Goal: Find specific page/section: Find specific page/section

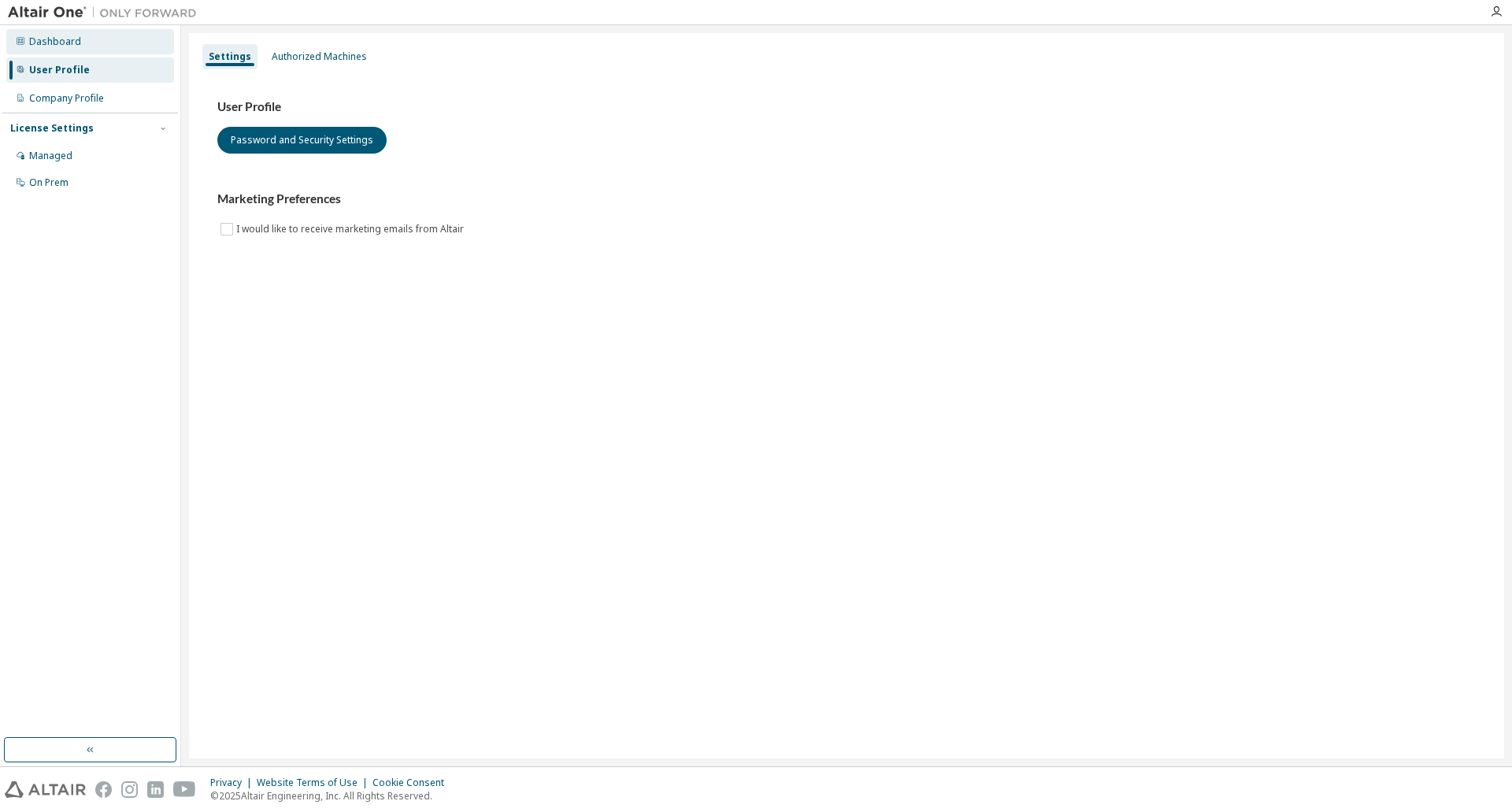
click at [60, 44] on div "Dashboard" at bounding box center [55, 42] width 52 height 13
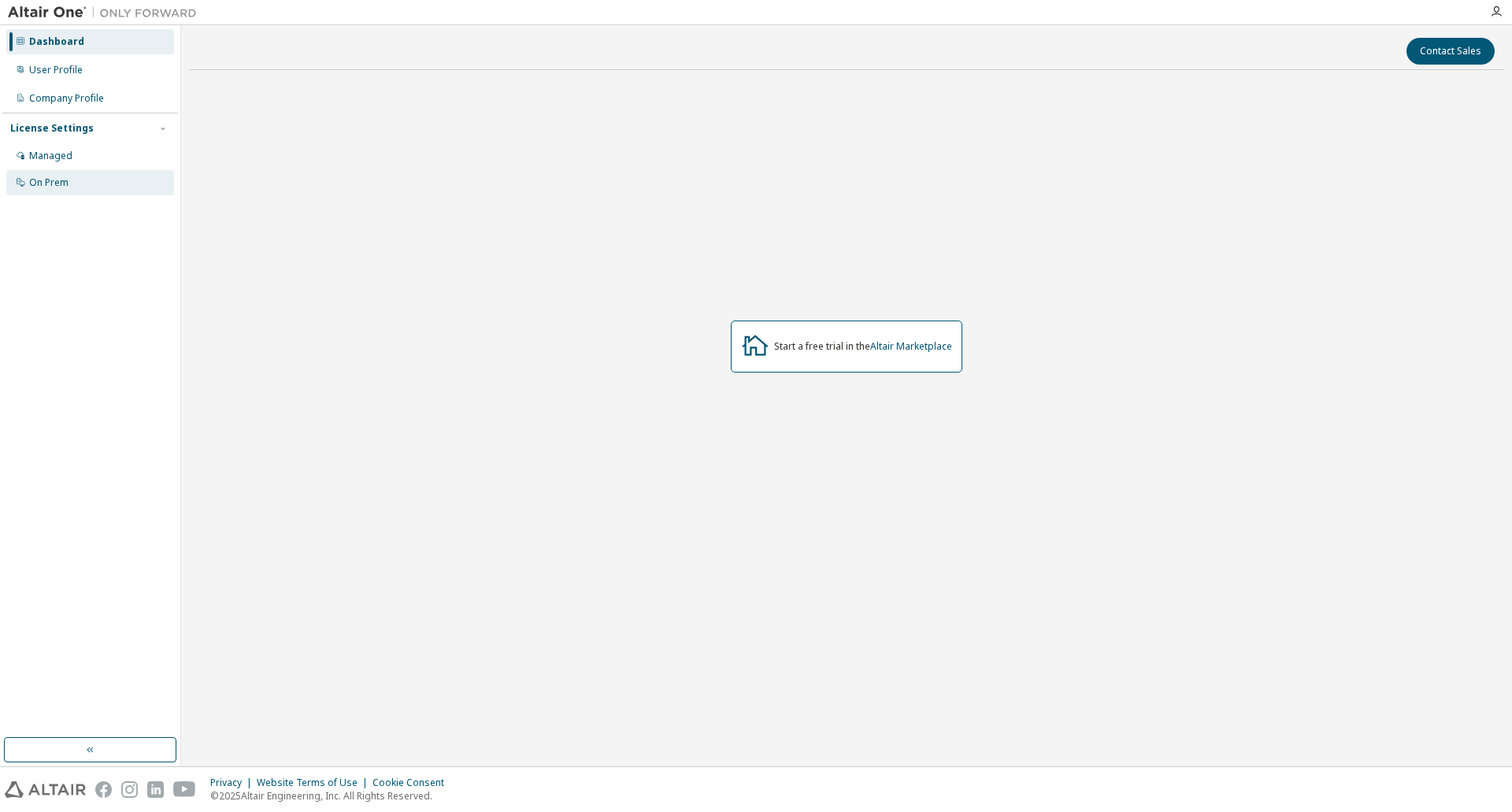
click at [51, 185] on div "On Prem" at bounding box center [48, 183] width 39 height 13
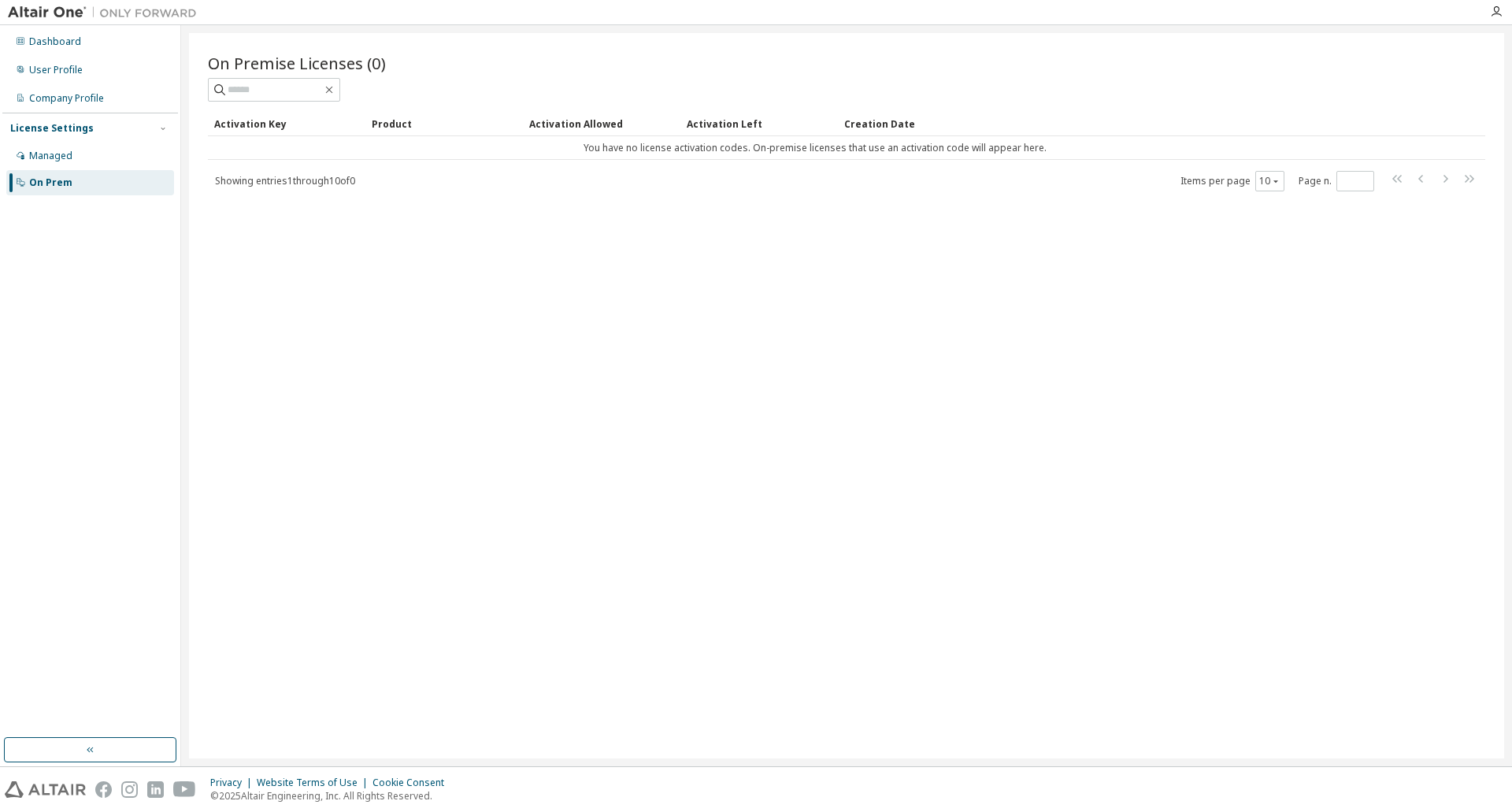
click at [54, 12] on img at bounding box center [105, 12] width 197 height 16
click at [130, 12] on img at bounding box center [105, 12] width 197 height 16
